Goal: Information Seeking & Learning: Check status

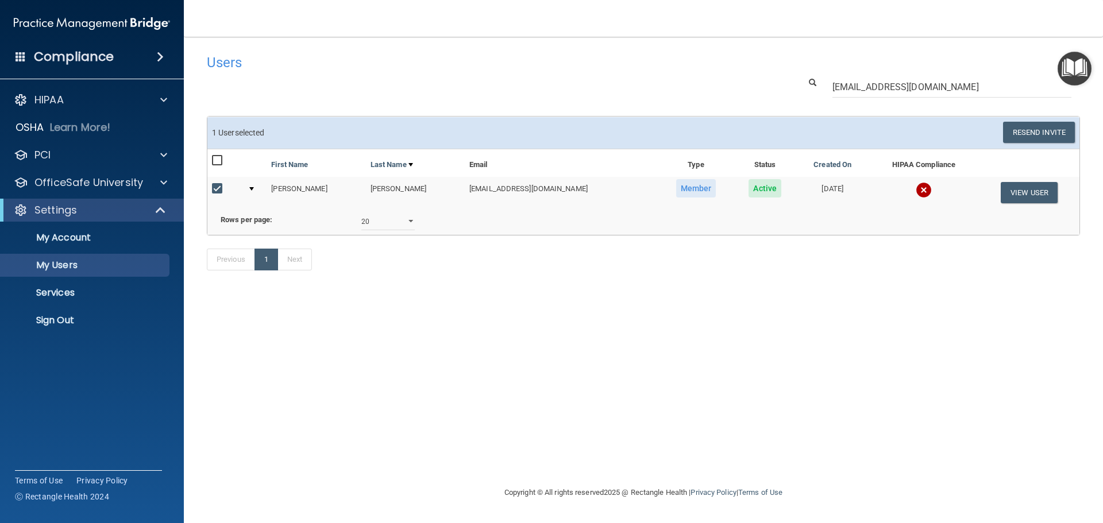
select select "20"
click at [44, 322] on p "Sign Out" at bounding box center [85, 320] width 157 height 11
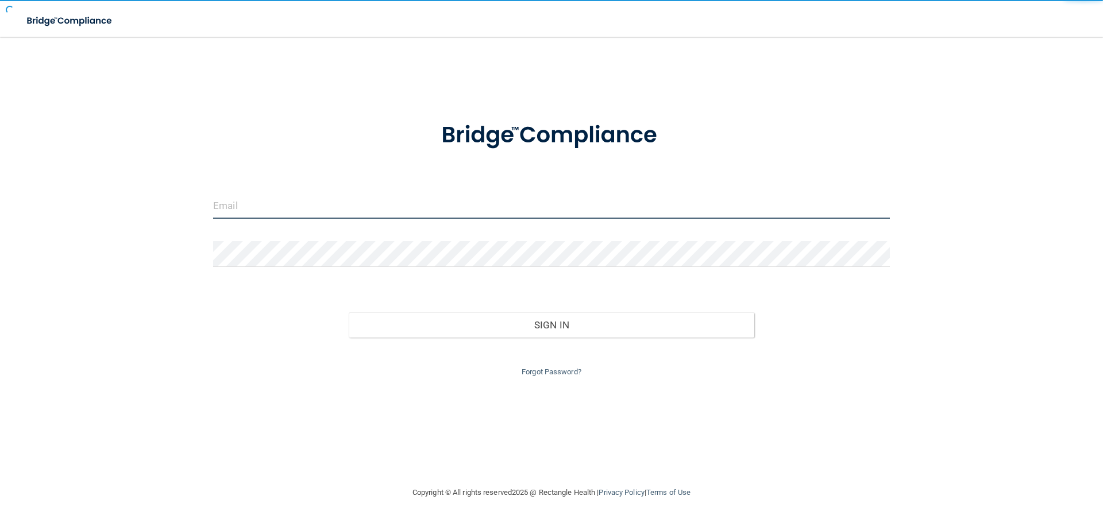
type input "[EMAIL_ADDRESS][DOMAIN_NAME]"
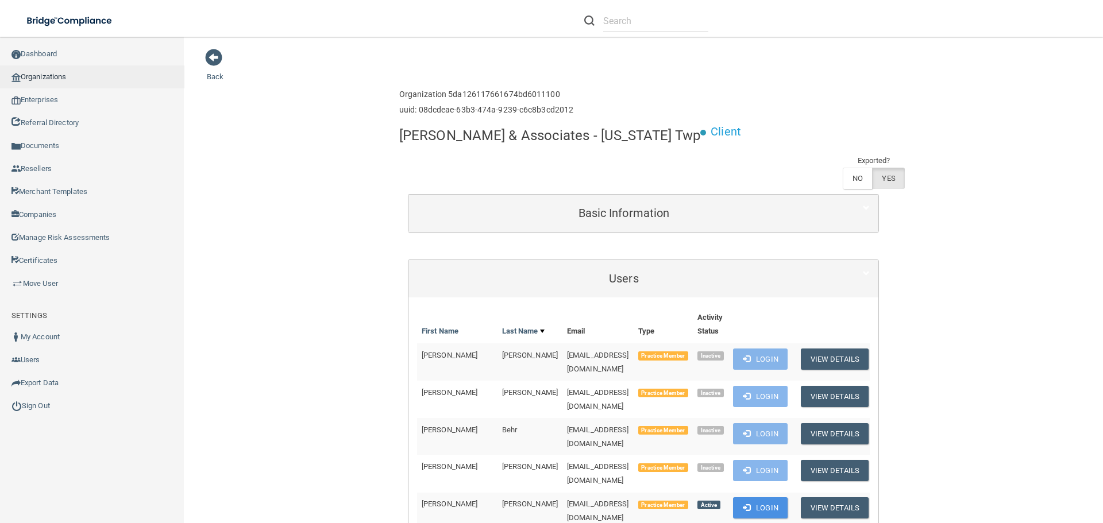
scroll to position [3381, 0]
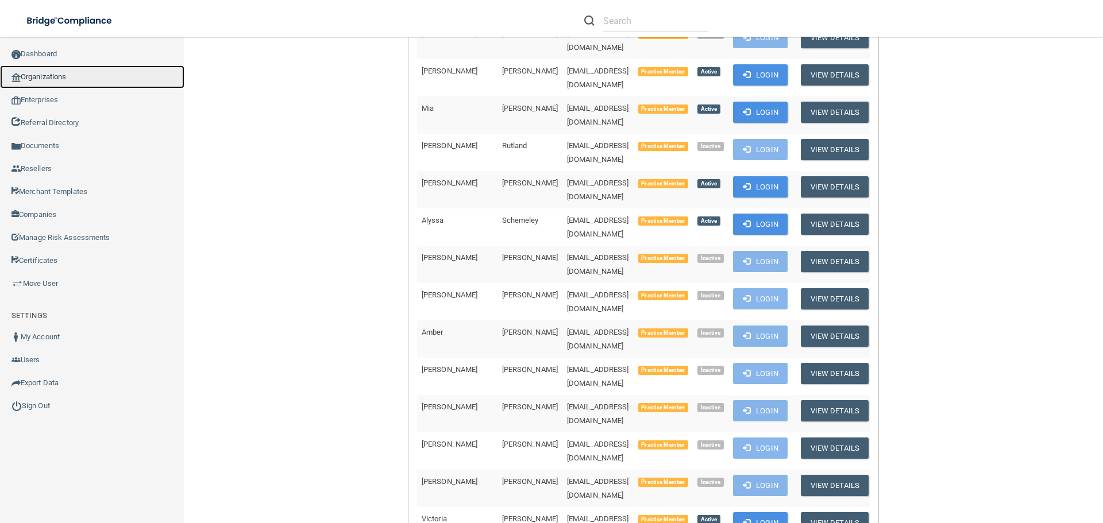
click at [45, 72] on link "Organizations" at bounding box center [92, 76] width 184 height 23
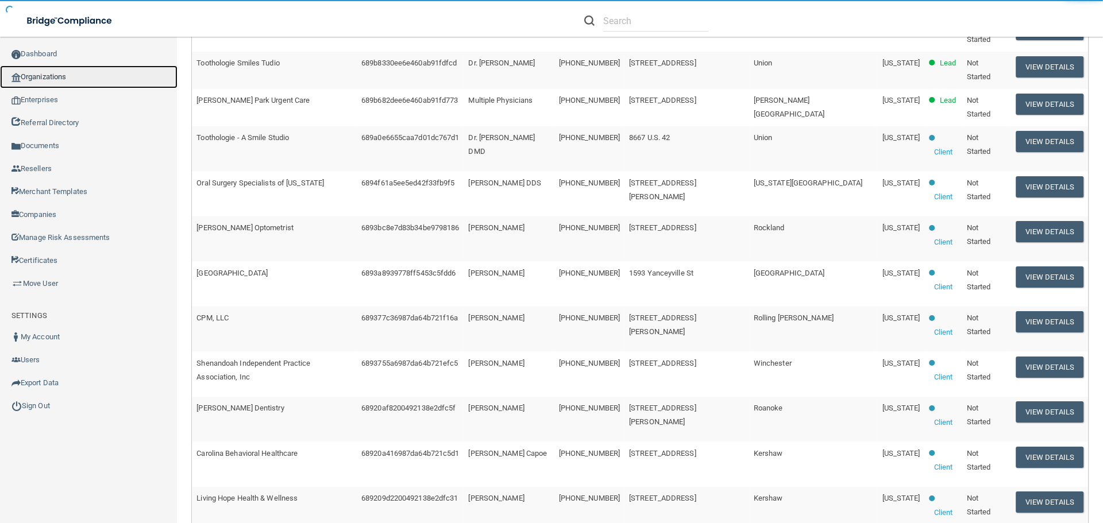
scroll to position [4, 0]
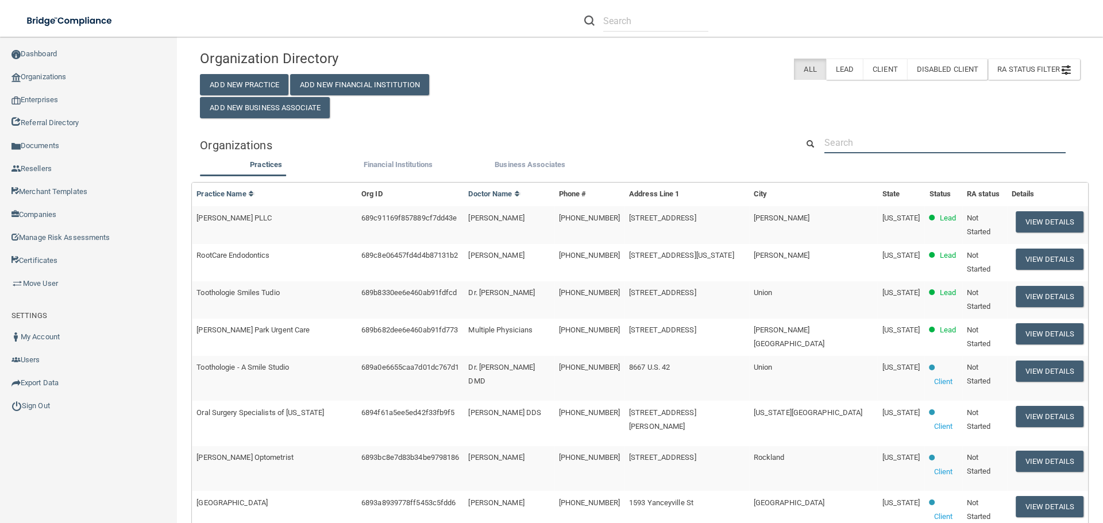
click at [849, 136] on input "text" at bounding box center [944, 142] width 241 height 21
paste input "Dr. Robert DeFalco"
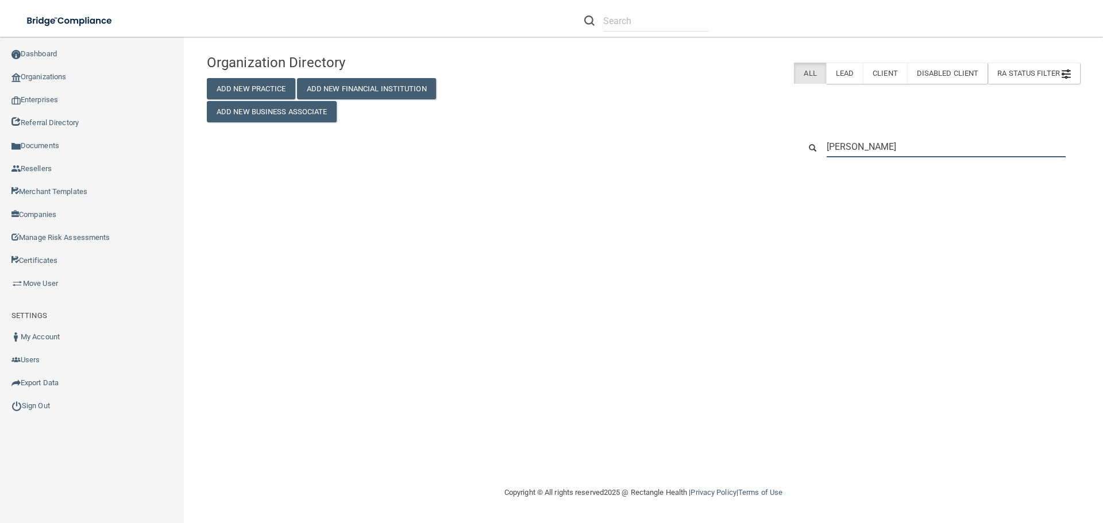
scroll to position [0, 0]
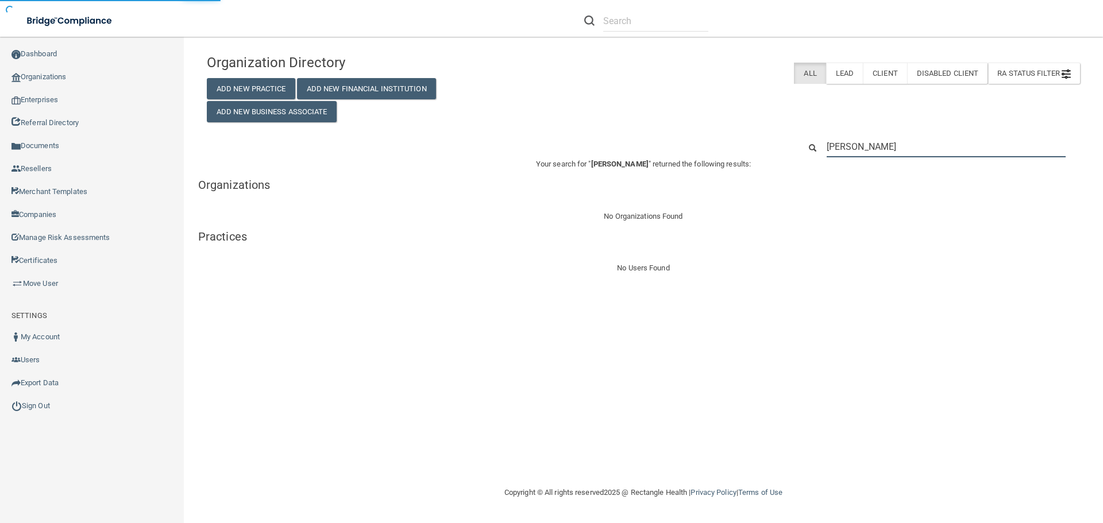
type input "Dr. Robert DeFalco"
click at [846, 146] on input "Dr. Robert DeFalco" at bounding box center [946, 146] width 239 height 21
paste input "(201) 262-2667"
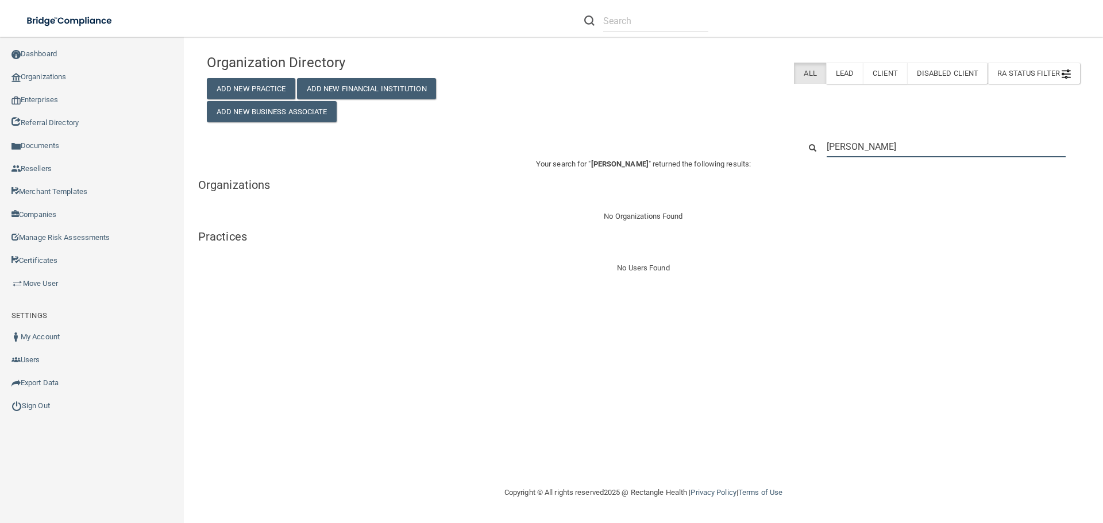
type input "(201) 262-2667"
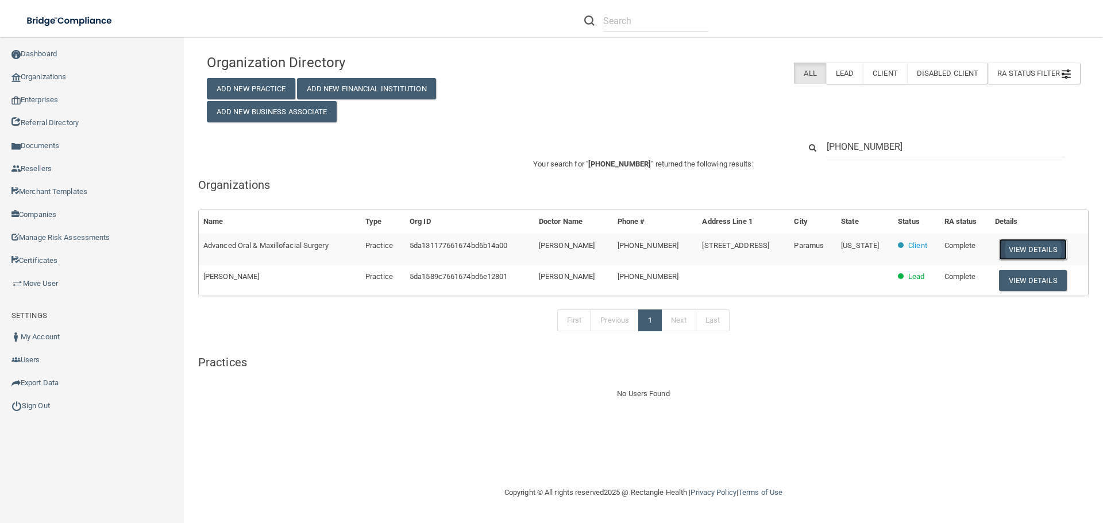
click at [1006, 249] on button "View Details" at bounding box center [1033, 249] width 68 height 21
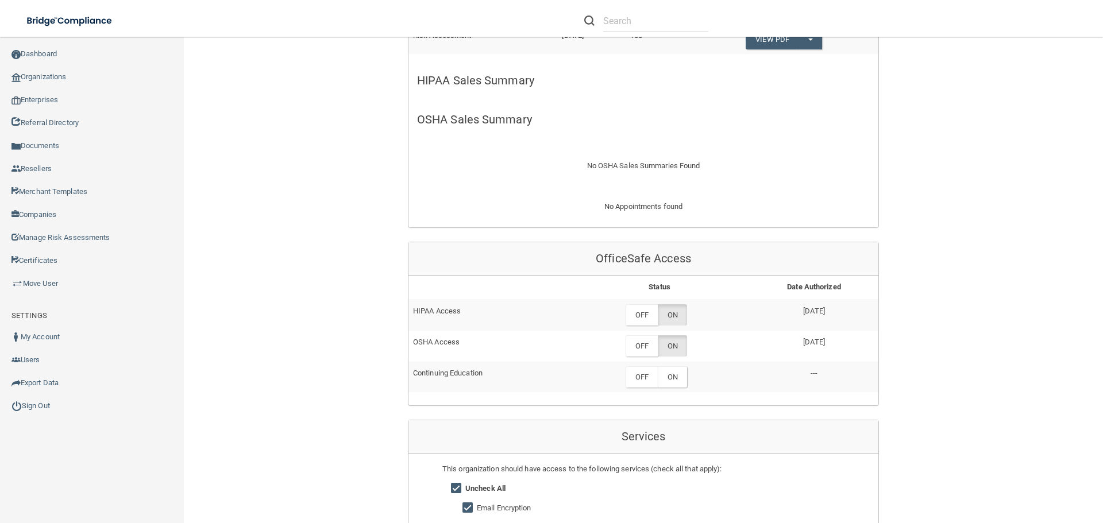
scroll to position [287, 0]
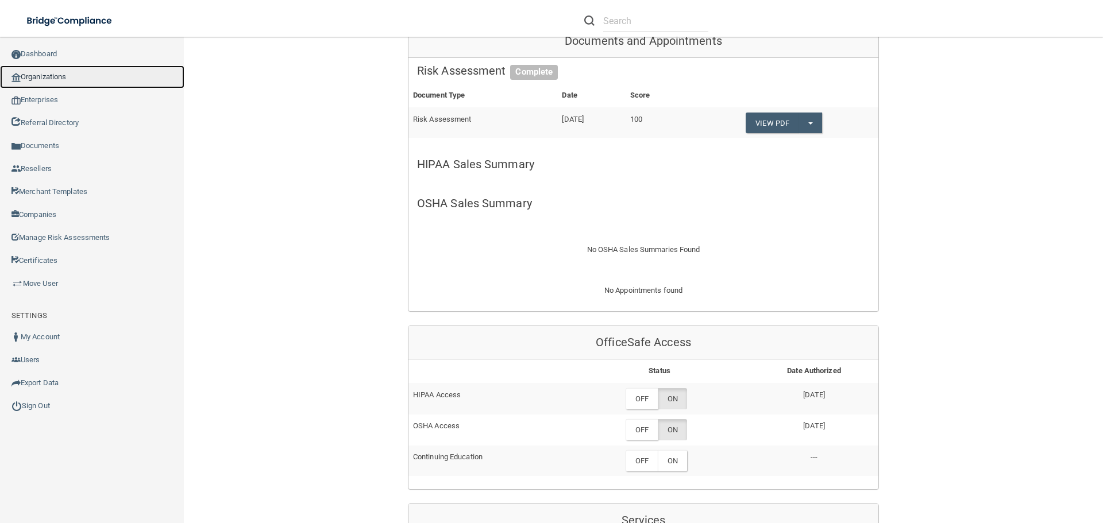
click at [56, 80] on link "Organizations" at bounding box center [92, 76] width 184 height 23
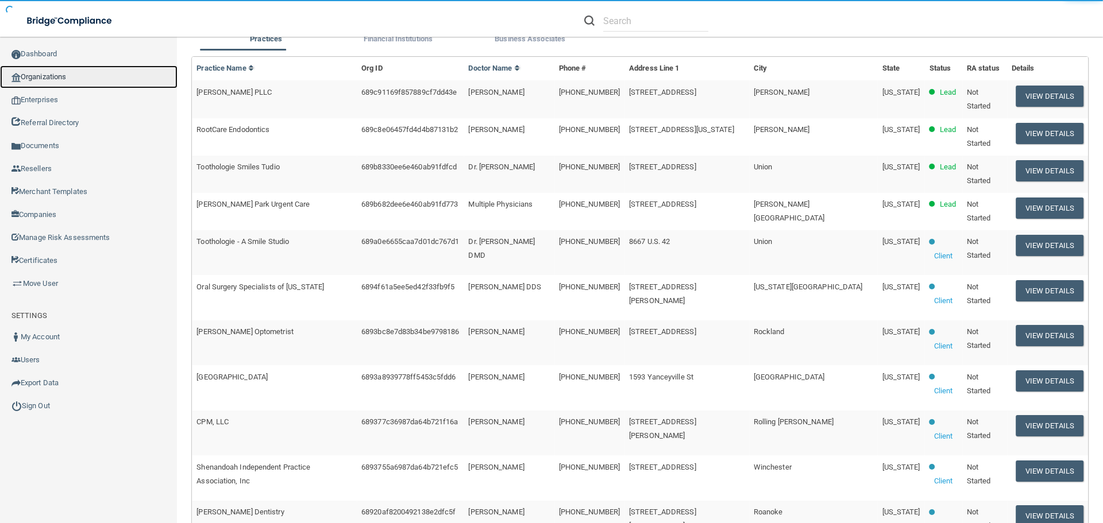
scroll to position [4, 0]
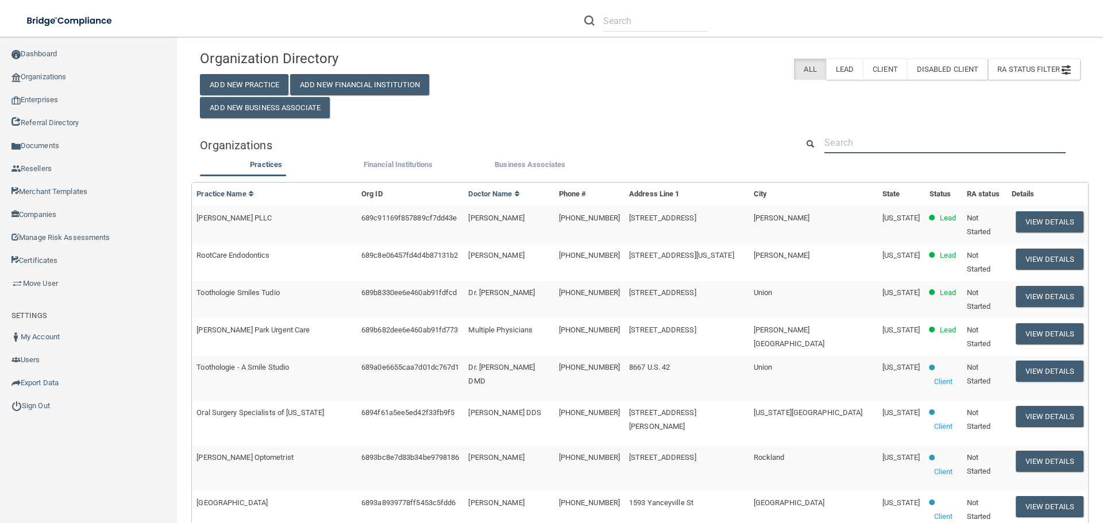
click at [846, 138] on input "text" at bounding box center [944, 142] width 241 height 21
paste input "270 Spring Valley Road"
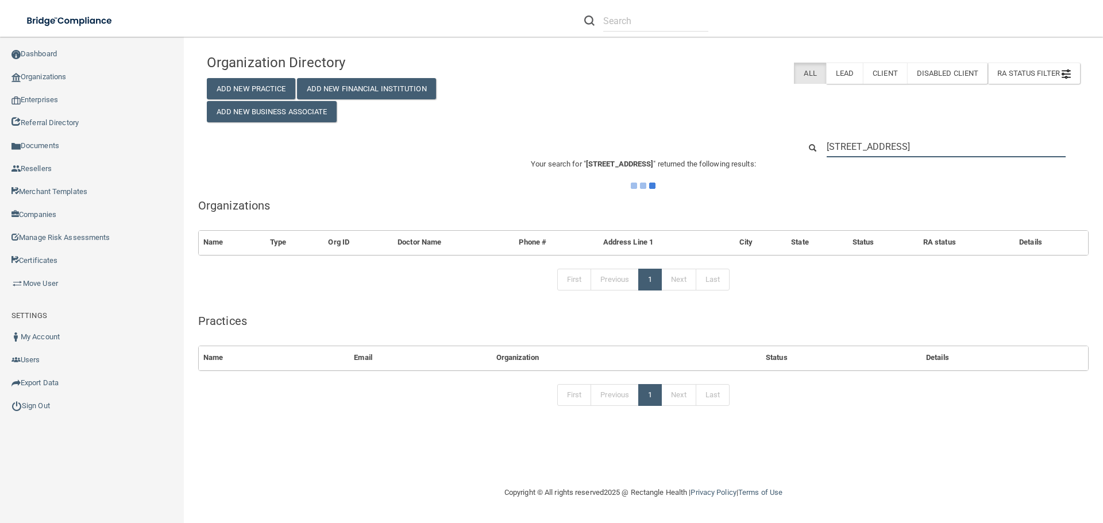
scroll to position [0, 0]
type input "270 Spring Valley Road"
click at [609, 118] on div "Organization Directory Add New Practice Add New Financial Institution Add New B…" at bounding box center [643, 85] width 890 height 74
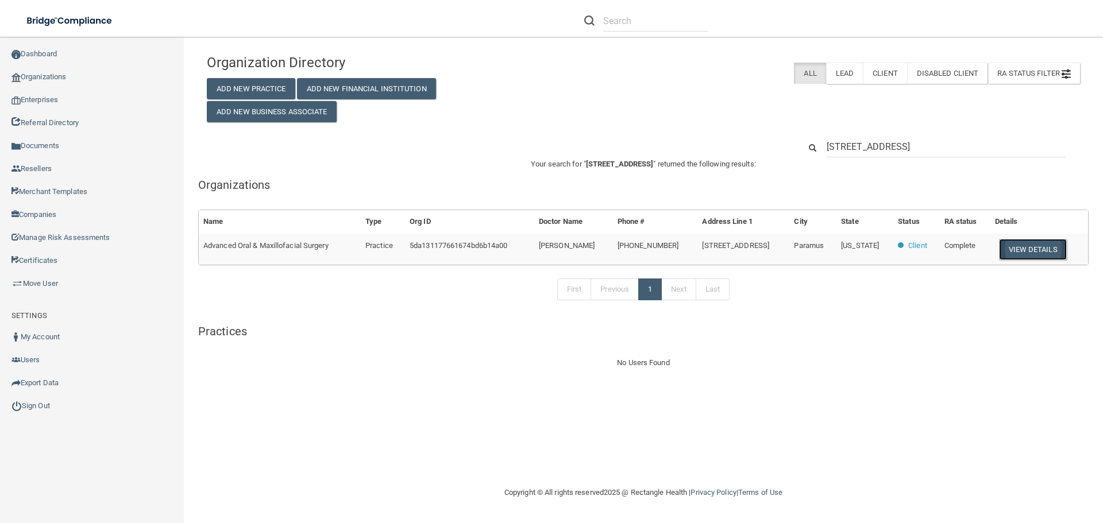
click at [1012, 250] on button "View Details" at bounding box center [1033, 249] width 68 height 21
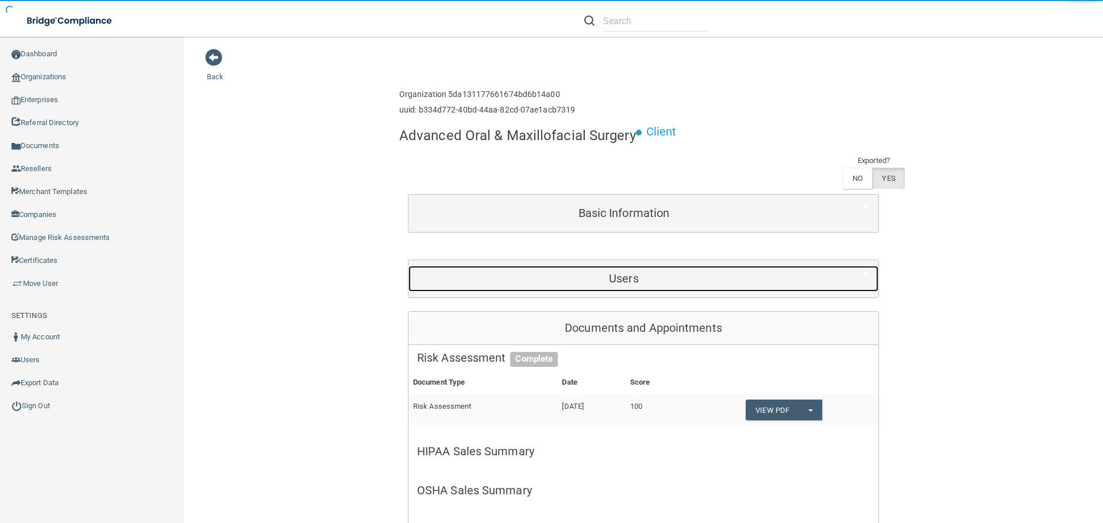
click at [681, 279] on h5 "Users" at bounding box center [624, 278] width 414 height 13
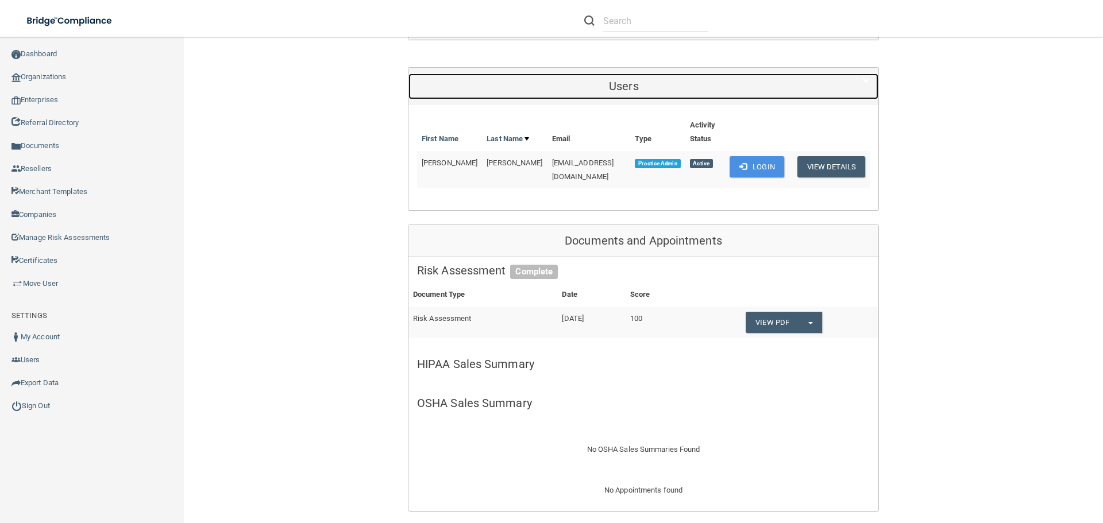
scroll to position [172, 0]
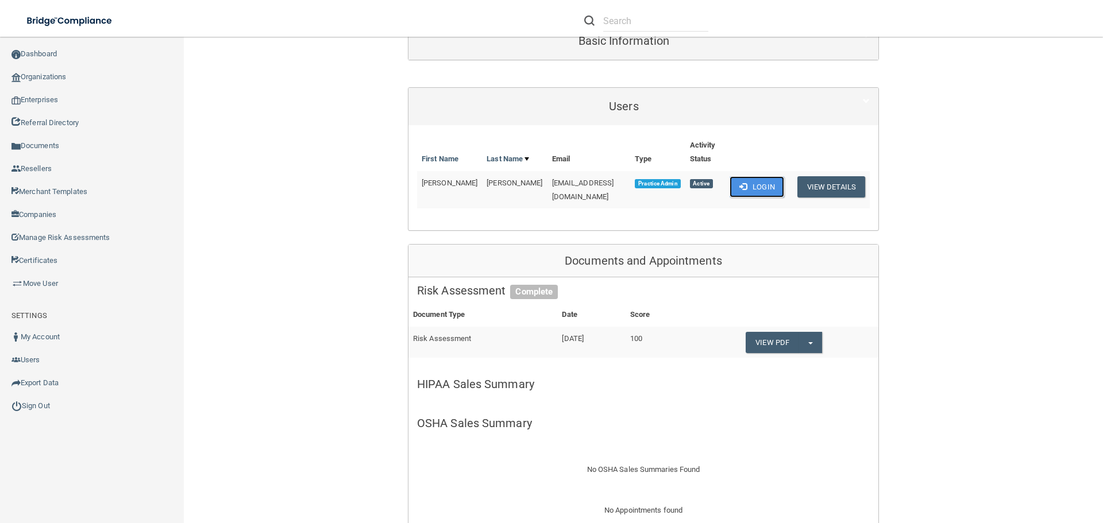
click at [740, 177] on button "Login" at bounding box center [756, 186] width 55 height 21
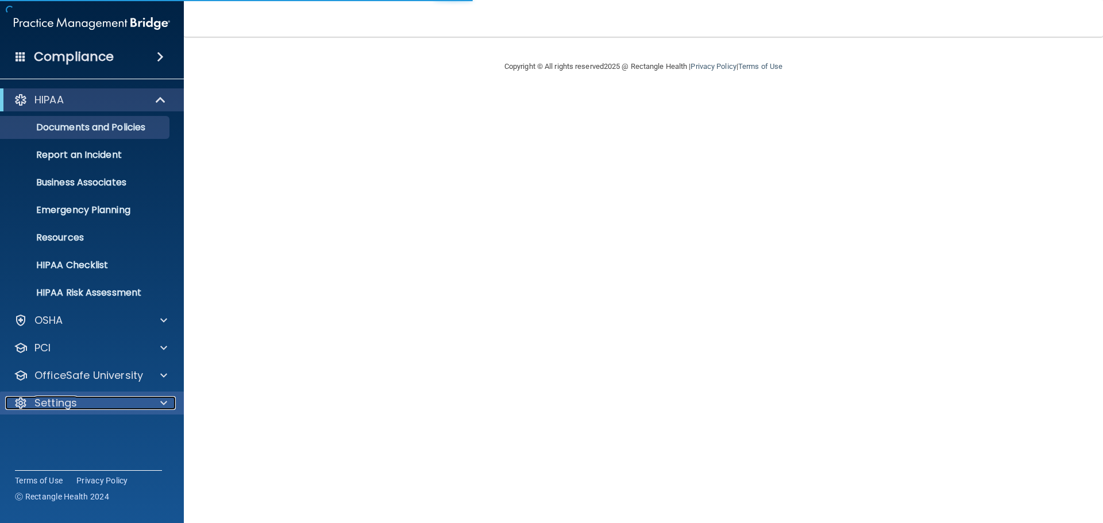
click at [148, 404] on div at bounding box center [162, 403] width 29 height 14
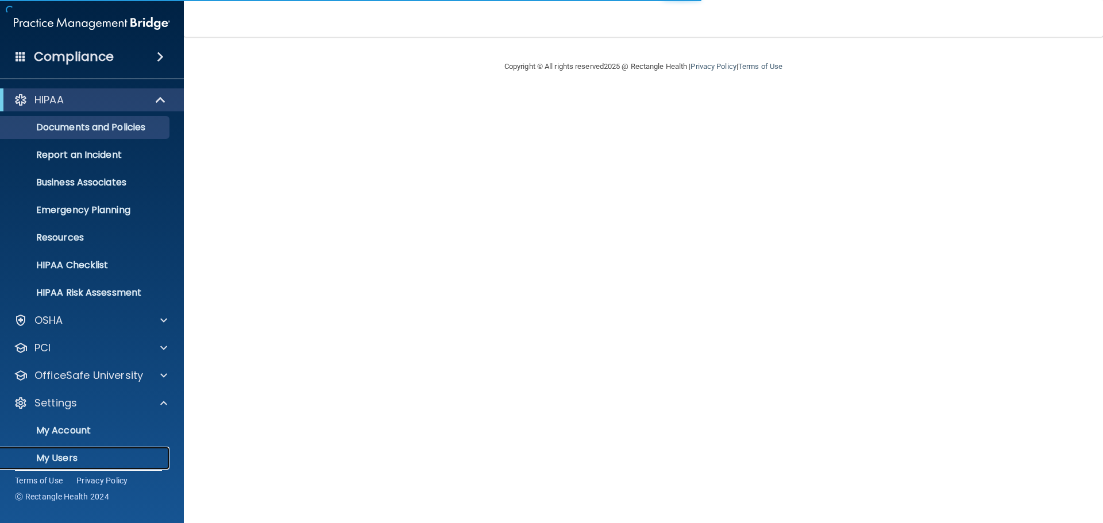
click at [62, 455] on p "My Users" at bounding box center [85, 458] width 157 height 11
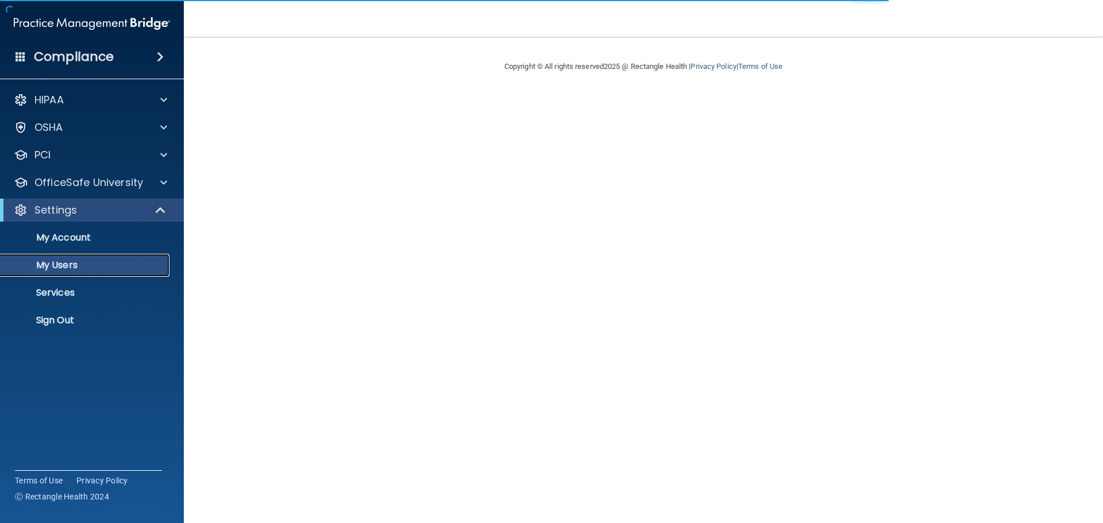
select select "20"
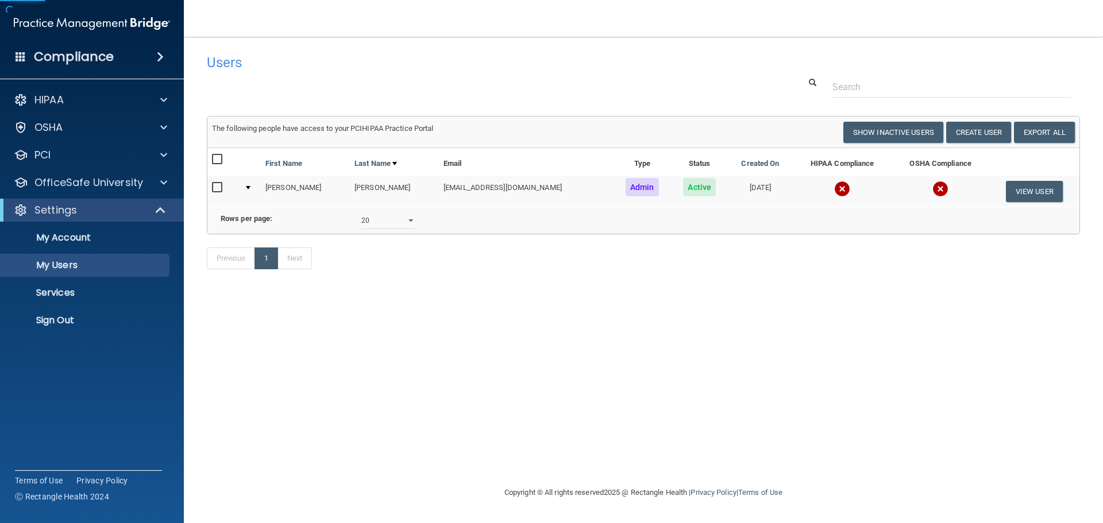
click at [834, 191] on img at bounding box center [842, 189] width 16 height 16
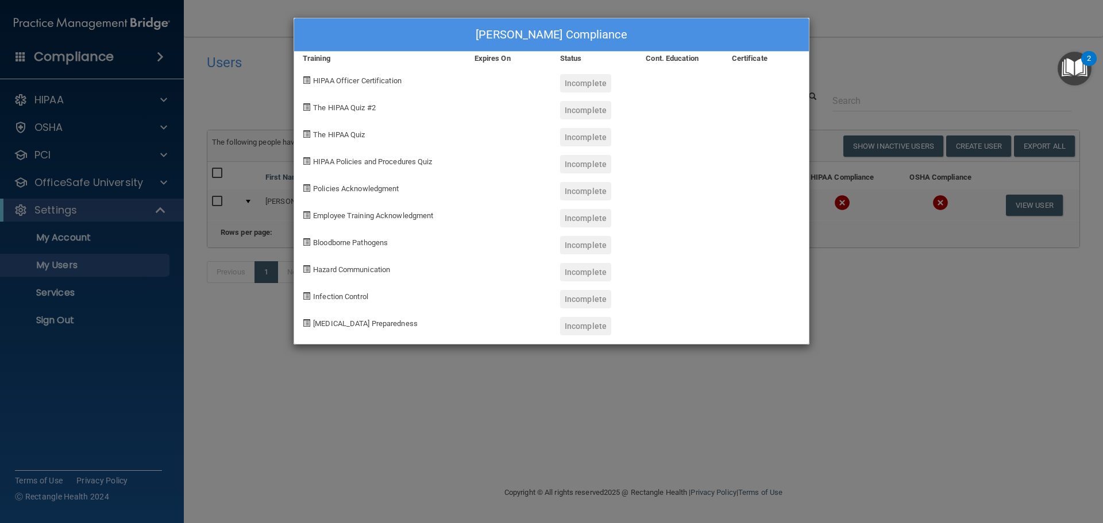
click at [840, 355] on div "[PERSON_NAME] Compliance Training Expires On Status Cont. Education Certificate…" at bounding box center [551, 261] width 1103 height 523
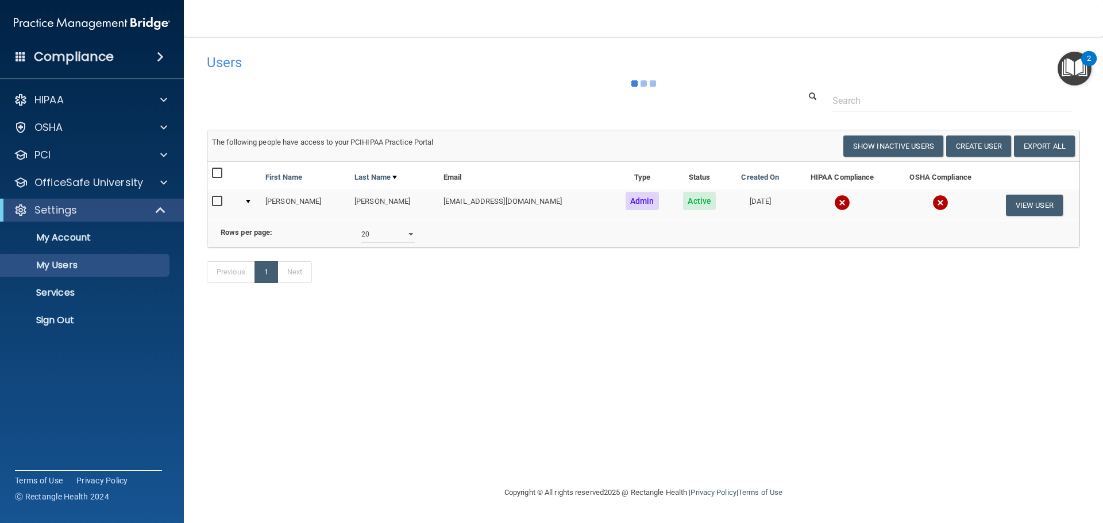
click at [932, 208] on img at bounding box center [940, 203] width 16 height 16
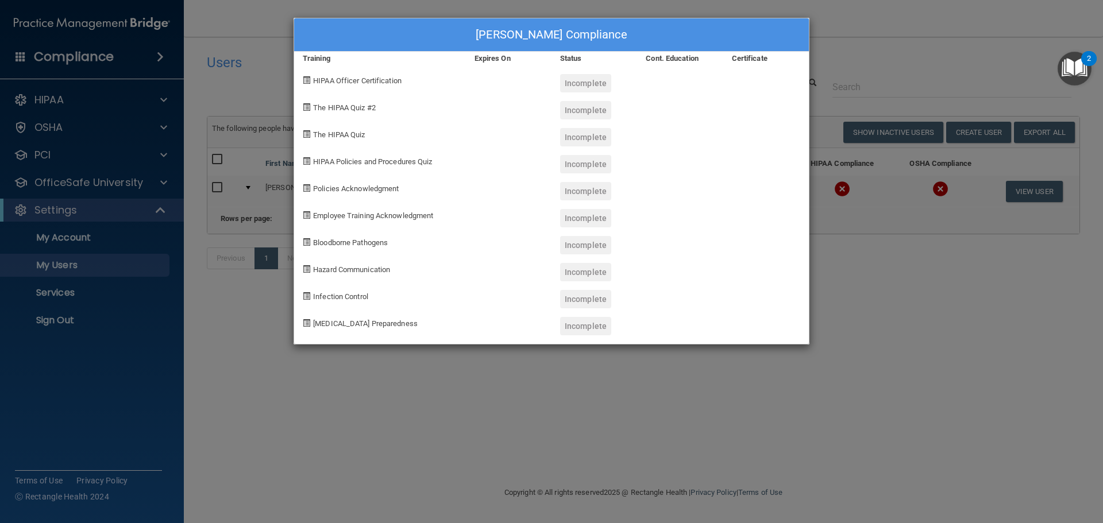
click at [852, 308] on div "[PERSON_NAME] Compliance Training Expires On Status Cont. Education Certificate…" at bounding box center [551, 261] width 1103 height 523
